Goal: Transaction & Acquisition: Purchase product/service

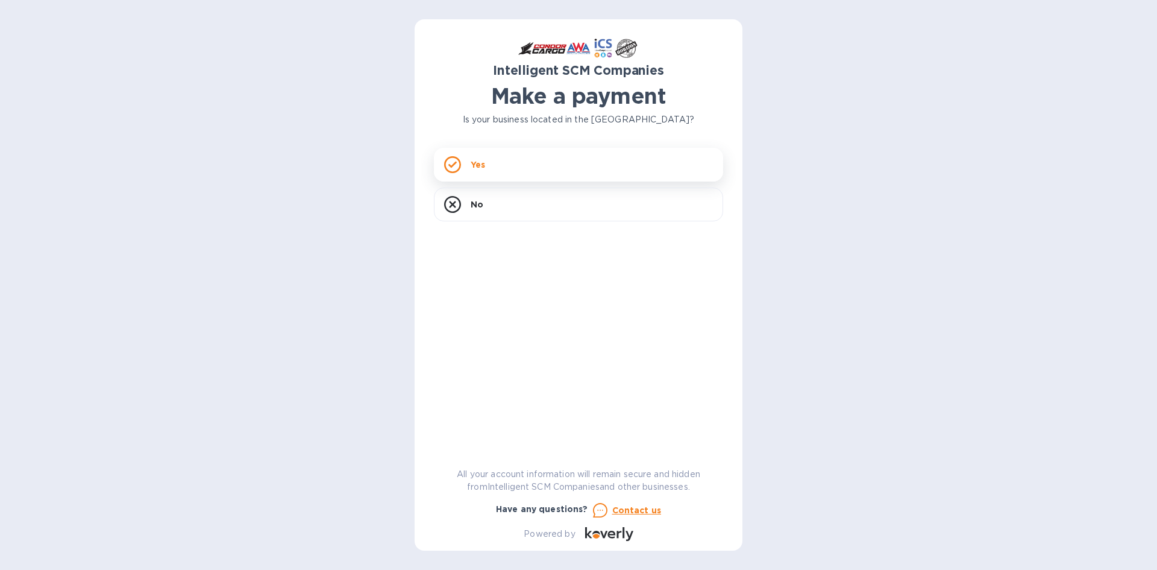
click at [480, 164] on p "Yes" at bounding box center [478, 165] width 14 height 12
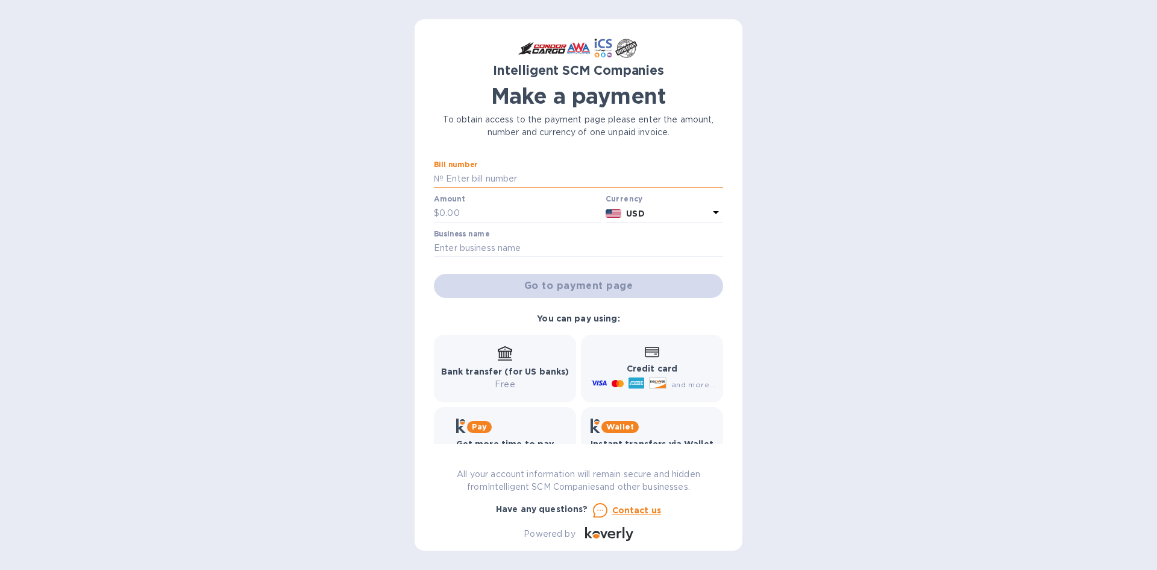
click at [491, 175] on input "text" at bounding box center [584, 179] width 280 height 18
paste input "00398047"
type input "00398047"
click at [497, 210] on input "text" at bounding box center [520, 213] width 162 height 18
type input "800"
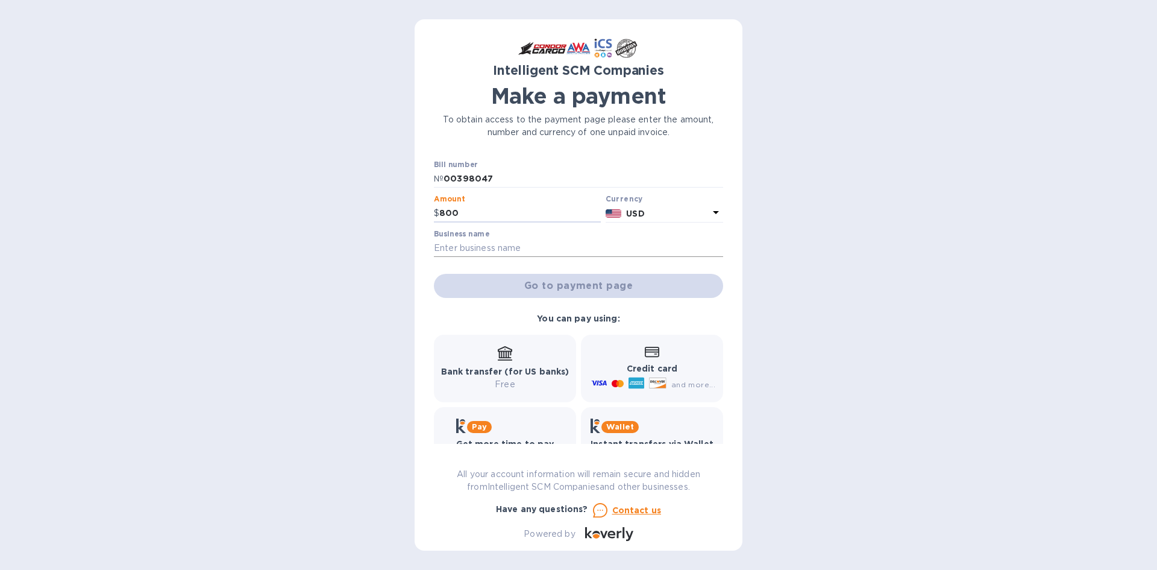
click at [532, 248] on input "text" at bounding box center [578, 248] width 289 height 18
type input "OA TRANSPORTATION LLC"
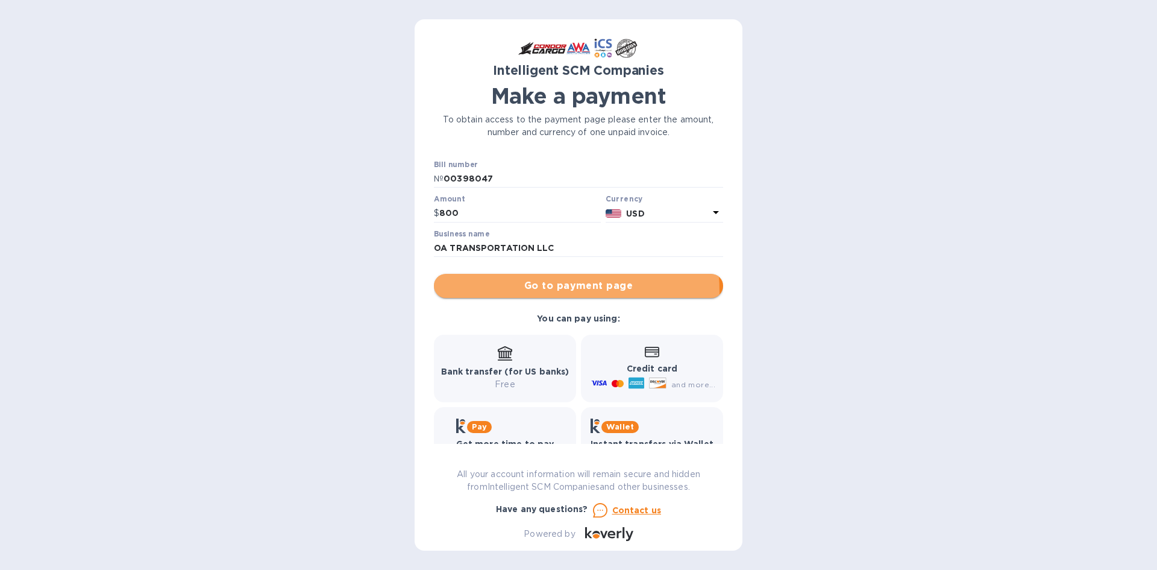
click at [521, 292] on span "Go to payment page" at bounding box center [579, 285] width 270 height 14
